Goal: Navigation & Orientation: Find specific page/section

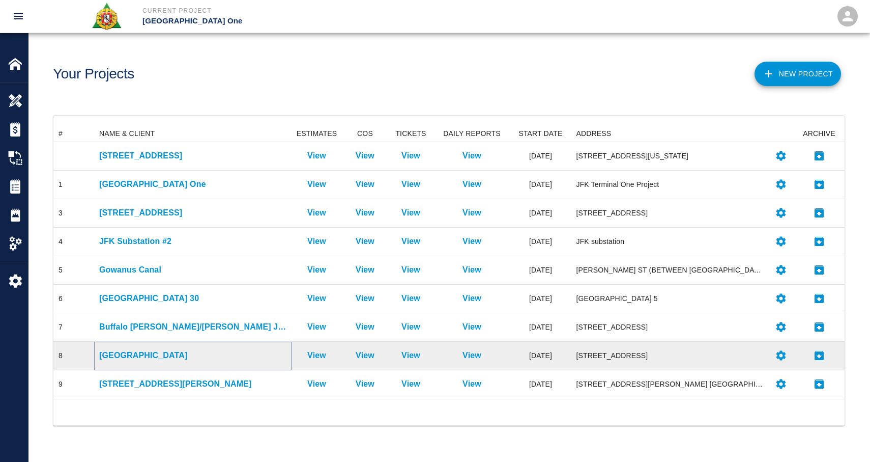
click at [121, 357] on p "[GEOGRAPHIC_DATA]" at bounding box center [192, 355] width 187 height 12
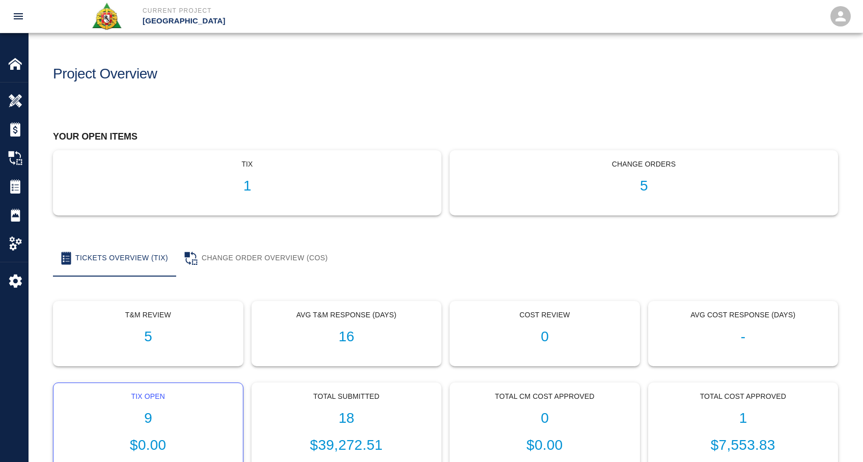
click at [148, 411] on h1 "9" at bounding box center [148, 418] width 173 height 17
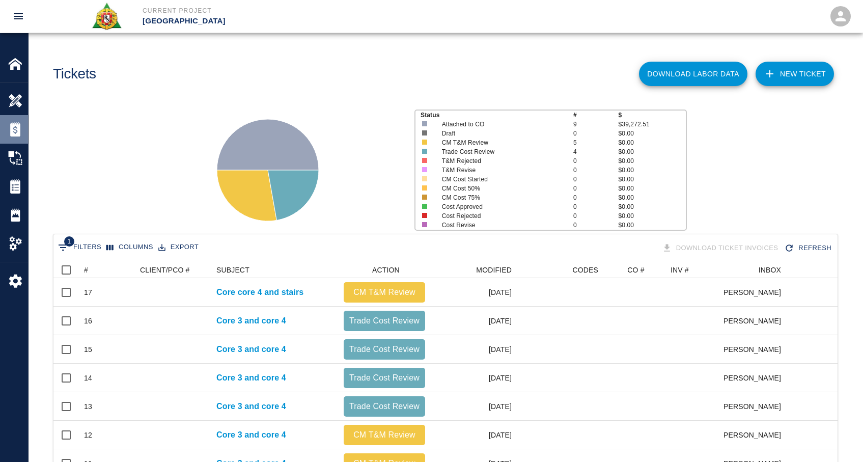
click at [17, 133] on img at bounding box center [15, 129] width 14 height 14
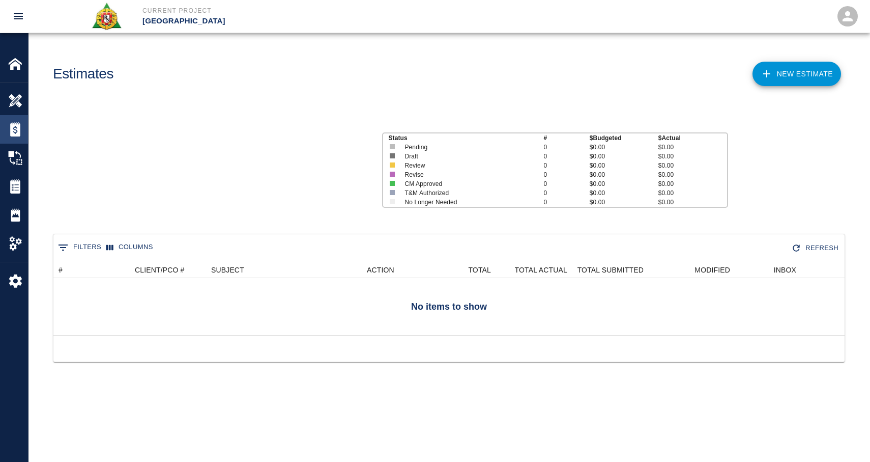
scroll to position [66, 784]
click at [14, 66] on img at bounding box center [15, 64] width 14 height 14
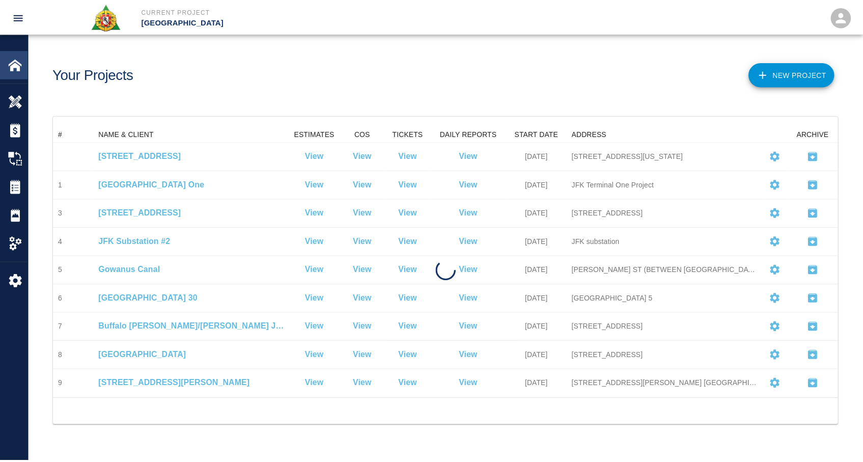
scroll to position [265, 784]
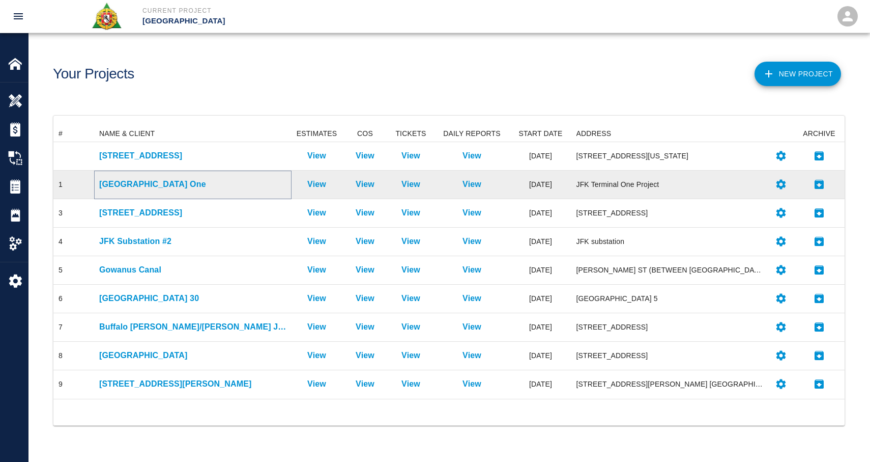
click at [129, 183] on p "[GEOGRAPHIC_DATA] One" at bounding box center [192, 184] width 187 height 12
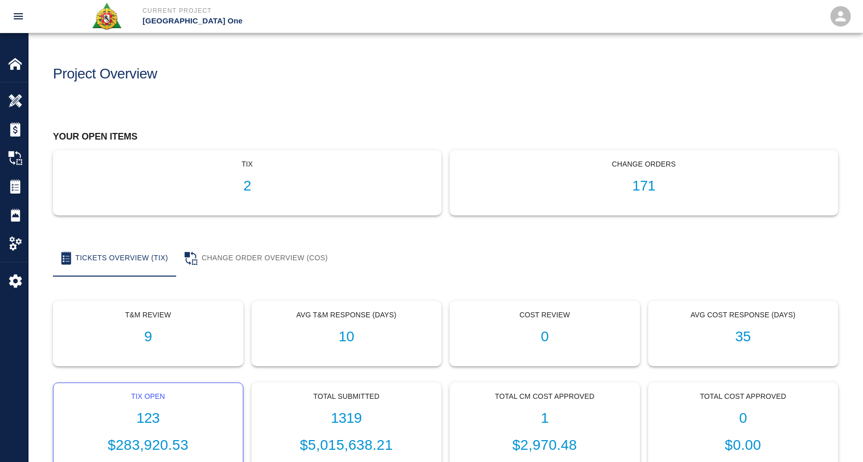
click at [148, 414] on h1 "123" at bounding box center [148, 418] width 173 height 17
